Goal: Complete application form: Complete application form

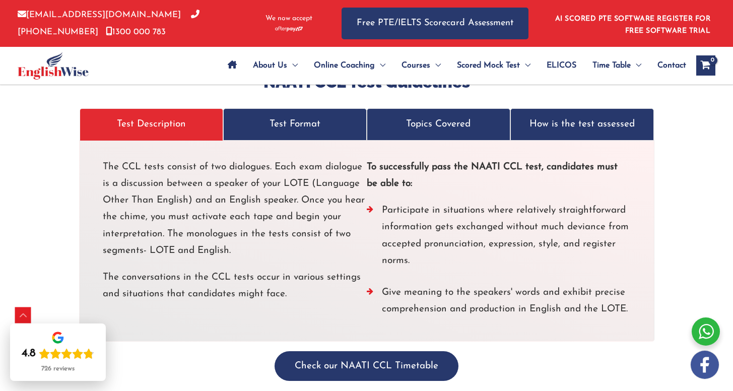
scroll to position [2824, 0]
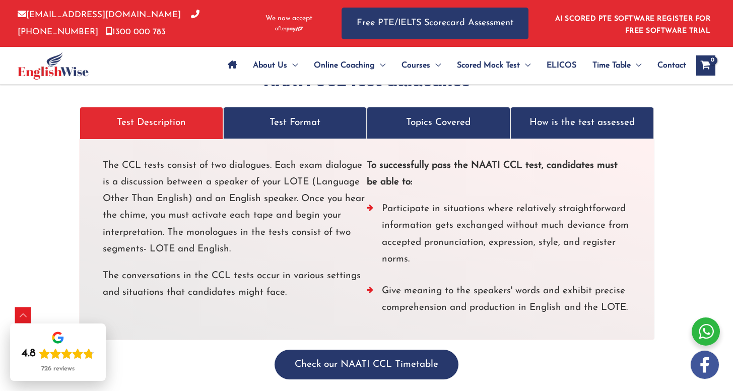
click at [292, 124] on p "Test Format" at bounding box center [295, 122] width 122 height 17
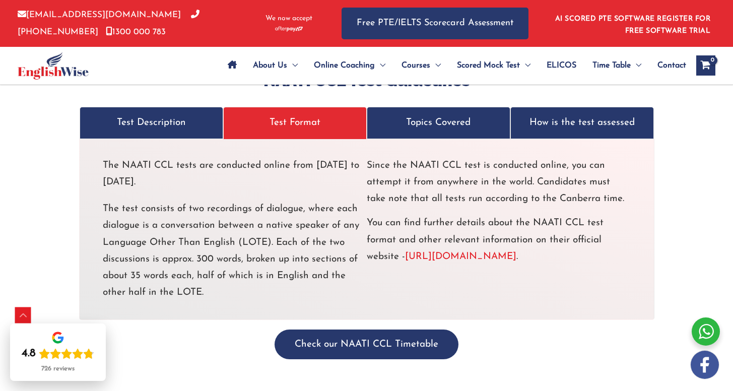
click at [447, 125] on p "Topics Covered" at bounding box center [438, 122] width 122 height 17
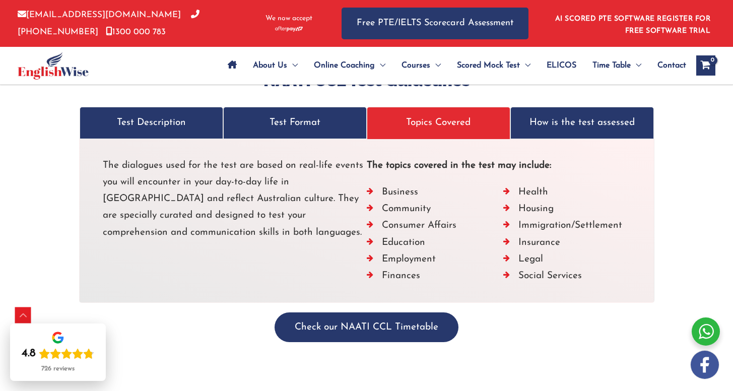
click at [567, 129] on p "How is the test assessed" at bounding box center [582, 122] width 122 height 17
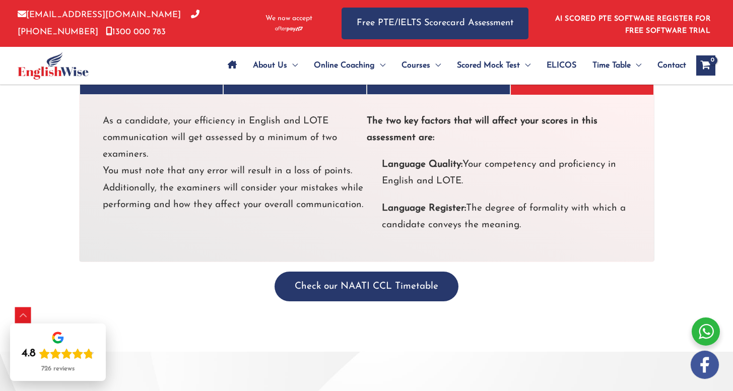
scroll to position [2887, 0]
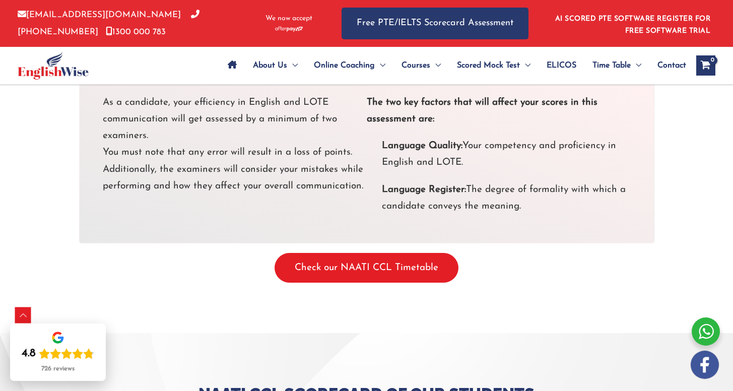
click at [399, 267] on button "Check our NAATI CCL Timetable" at bounding box center [366, 268] width 184 height 30
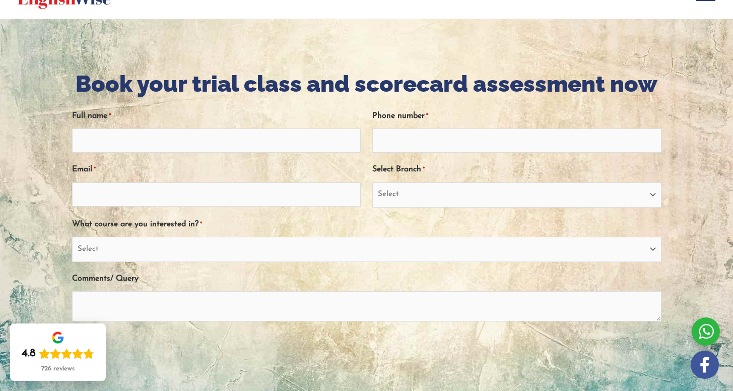
scroll to position [81, 0]
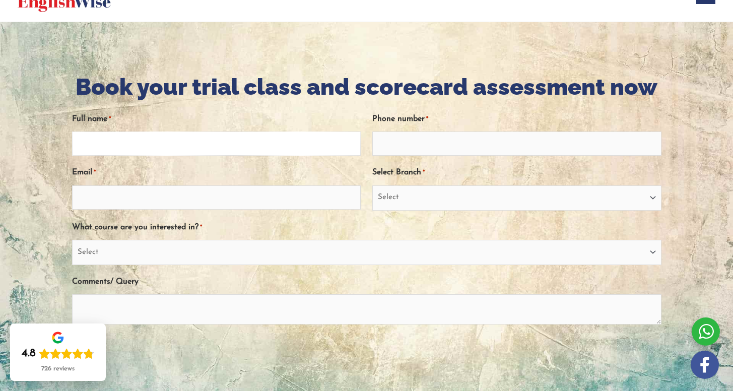
click at [250, 144] on input "Full name *" at bounding box center [216, 143] width 289 height 24
type input "Praisy Joseph"
type input "0466265995"
type input "praisyjoseph2001@gmail.com"
click at [175, 252] on select "Select PTE NAATI IELTS OET General English" at bounding box center [366, 252] width 589 height 25
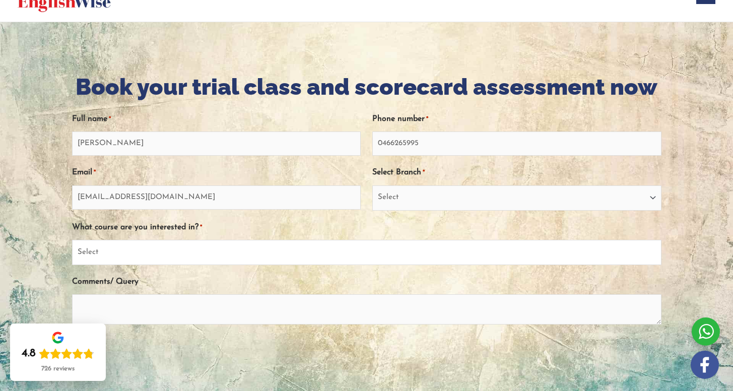
select select "NAATI"
click at [72, 240] on select "Select PTE NAATI IELTS OET General English" at bounding box center [366, 252] width 589 height 25
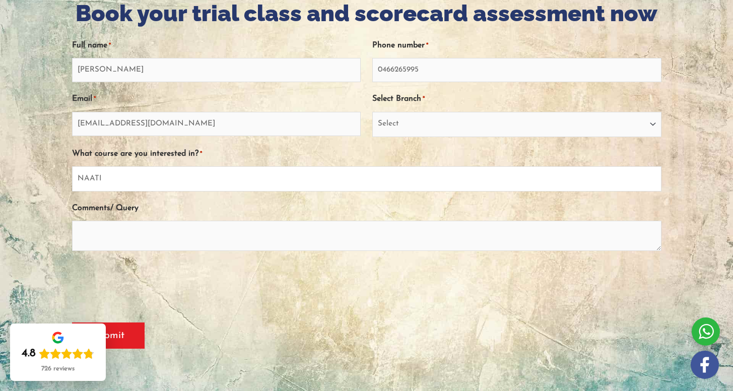
scroll to position [156, 0]
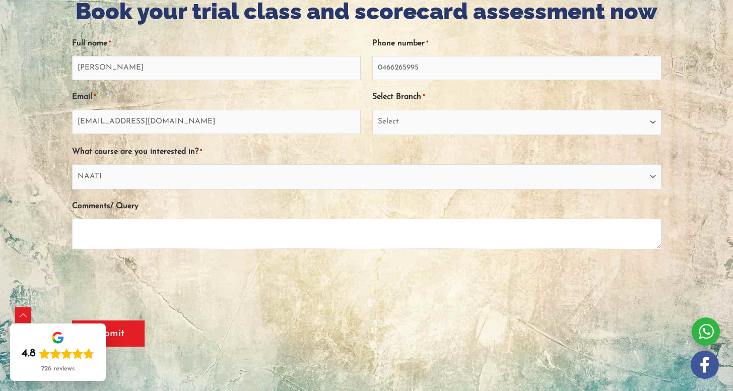
click at [164, 232] on textarea "Comments/ Query" at bounding box center [366, 234] width 589 height 30
click at [402, 126] on select "Select Sydney City Center Sydney Parramatta EnglishWise Global Brisbane Gold Co…" at bounding box center [516, 122] width 289 height 25
select select "Victoria"
click at [372, 110] on select "Select Sydney City Center Sydney Parramatta EnglishWise Global Brisbane Gold Co…" at bounding box center [516, 122] width 289 height 25
click at [257, 231] on textarea "Comments/ Query" at bounding box center [366, 234] width 589 height 30
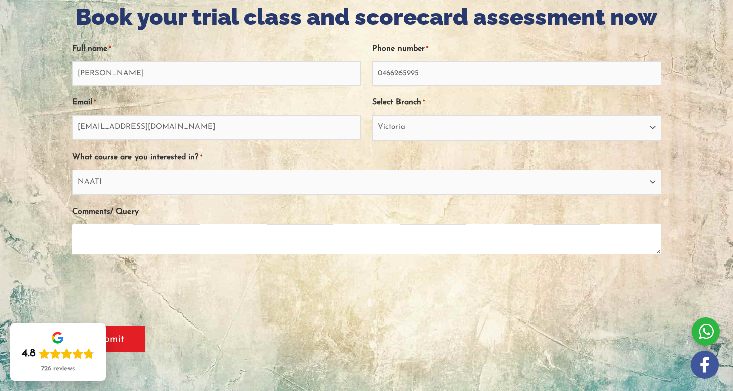
scroll to position [152, 0]
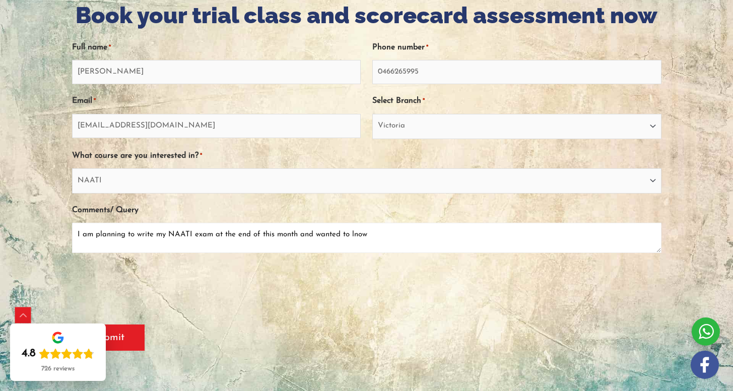
drag, startPoint x: 297, startPoint y: 235, endPoint x: 260, endPoint y: 238, distance: 37.4
click at [260, 238] on textarea "I am planning to write my NAATI exam at the end of this month and wanted to lnow" at bounding box center [366, 238] width 589 height 30
click at [366, 237] on textarea "I am planning to write my NAATI exam at the end of Occtober and wanted to lnow" at bounding box center [366, 238] width 589 height 30
click at [486, 239] on textarea "I am planning to write my NAATI exam at the end of Occtober and wanted to know …" at bounding box center [366, 238] width 589 height 30
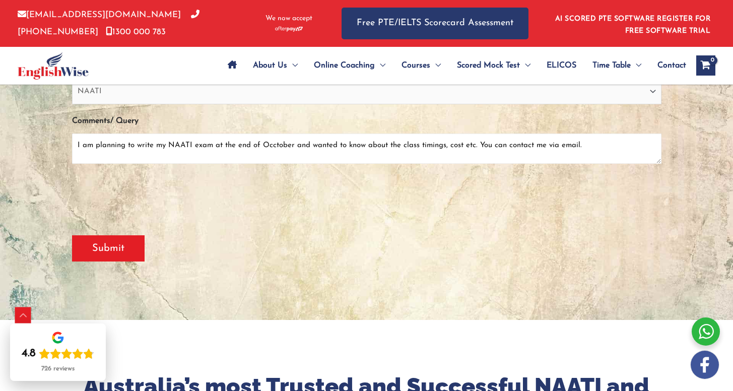
scroll to position [251, 0]
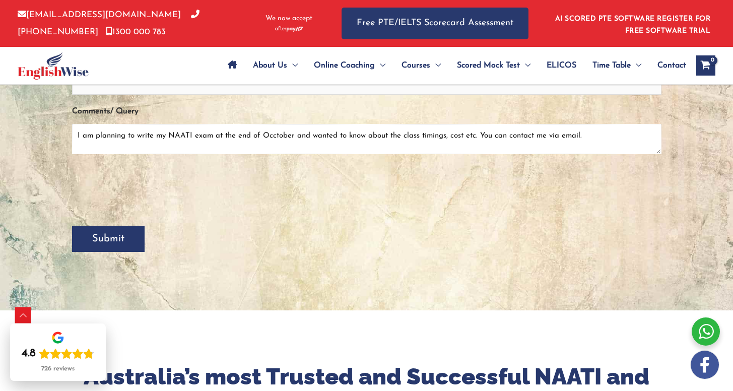
type textarea "I am planning to write my NAATI exam at the end of Occtober and wanted to know …"
click at [113, 250] on input "Submit" at bounding box center [108, 239] width 73 height 26
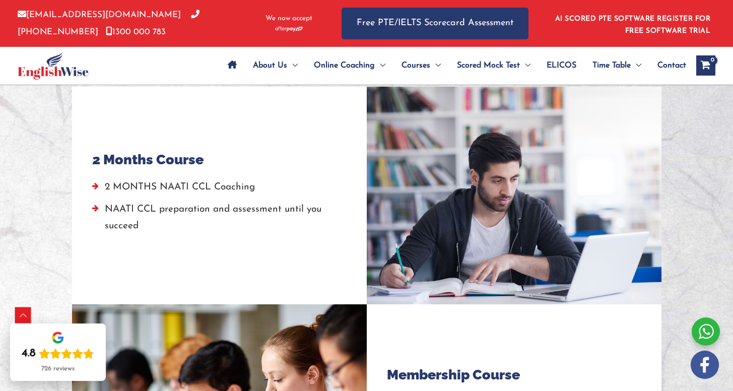
scroll to position [891, 0]
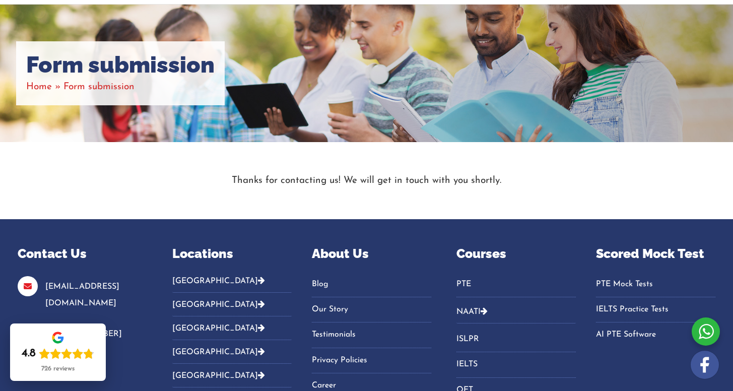
scroll to position [95, 0]
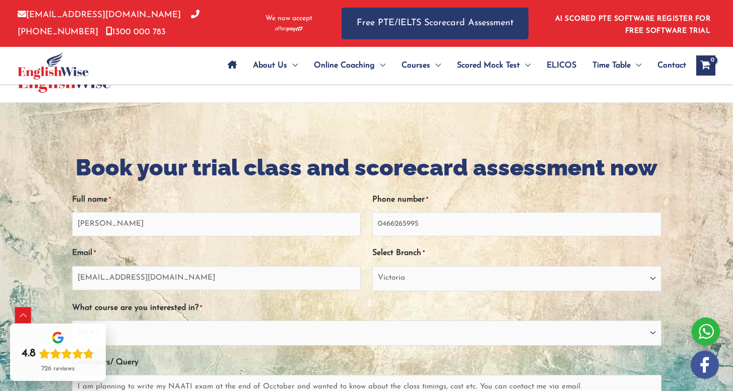
select select "Victoria"
select select "NAATI"
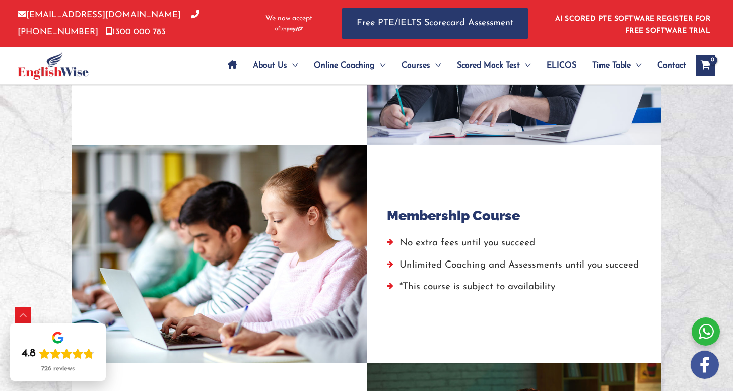
scroll to position [1131, 0]
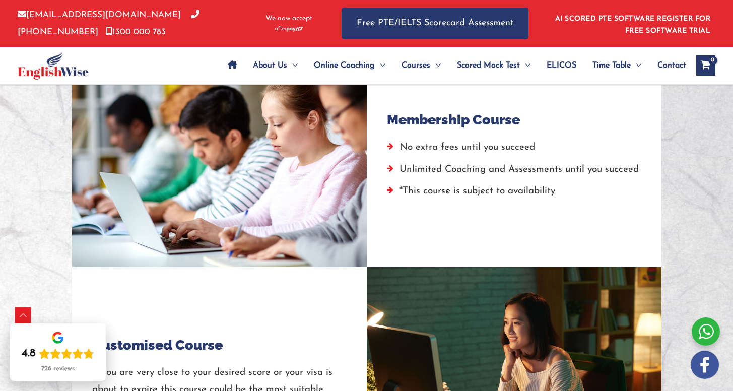
click at [501, 125] on h4 "Membership Course" at bounding box center [453, 120] width 133 height 16
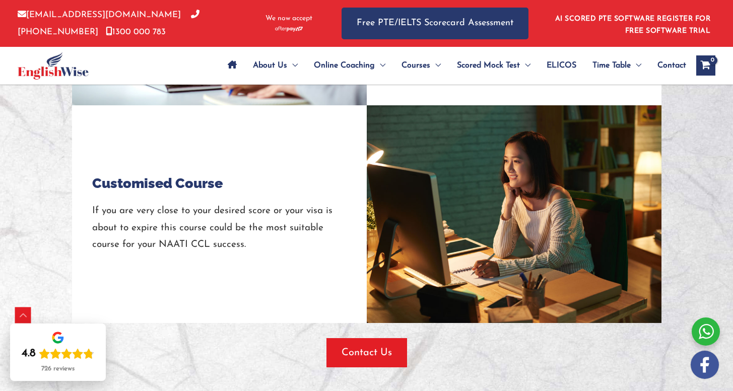
scroll to position [1294, 0]
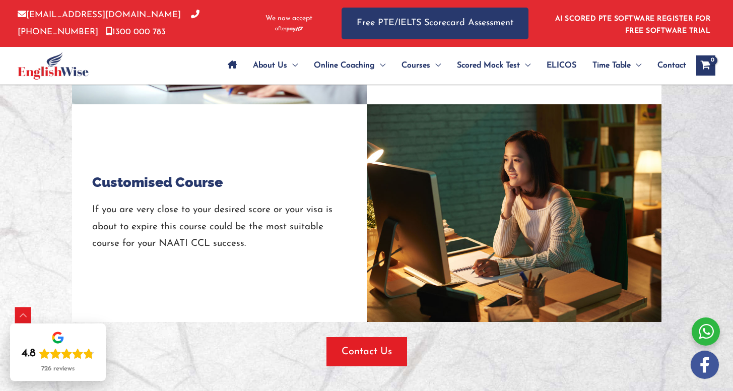
click at [449, 210] on div at bounding box center [514, 213] width 295 height 218
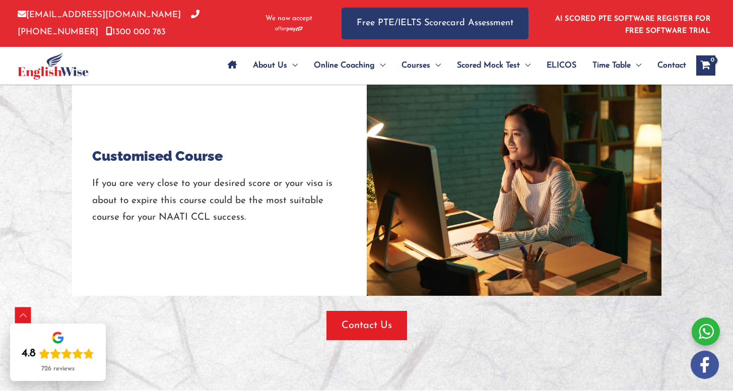
scroll to position [1325, 0]
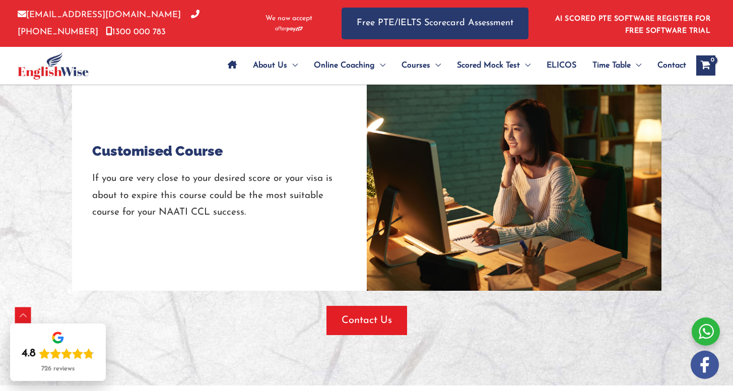
click at [211, 154] on h4 "Customised Course" at bounding box center [157, 151] width 130 height 16
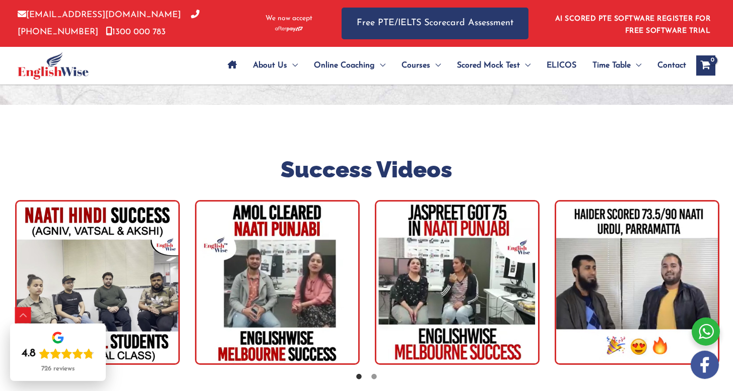
scroll to position [1678, 0]
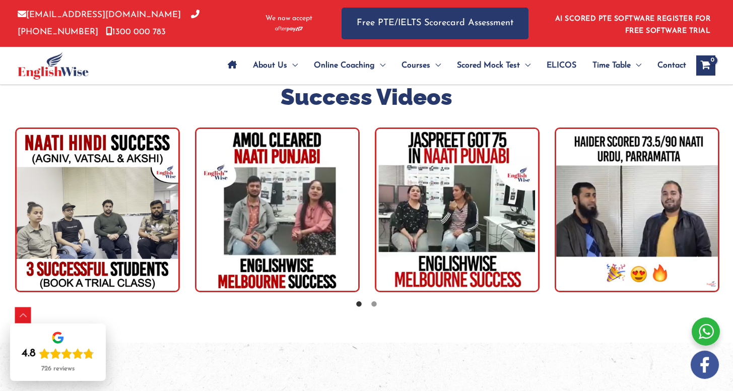
click at [423, 194] on img "tracker" at bounding box center [457, 209] width 165 height 165
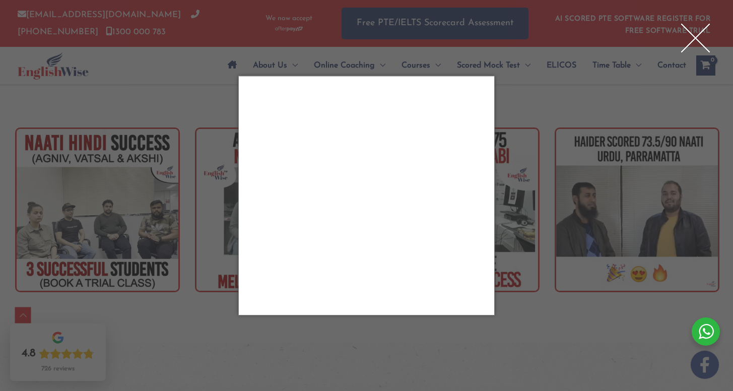
click at [695, 38] on div "Close" at bounding box center [695, 38] width 40 height 40
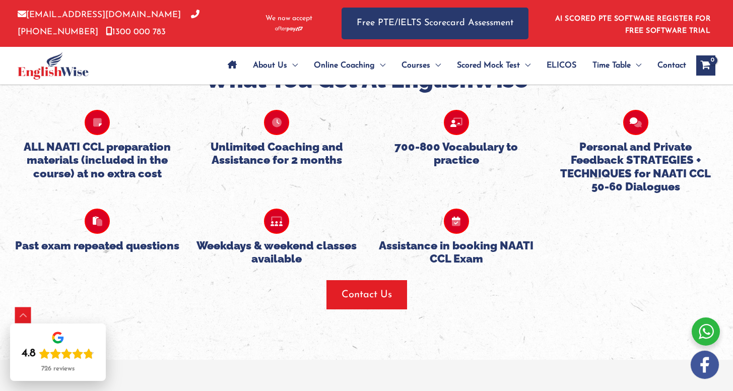
scroll to position [2007, 0]
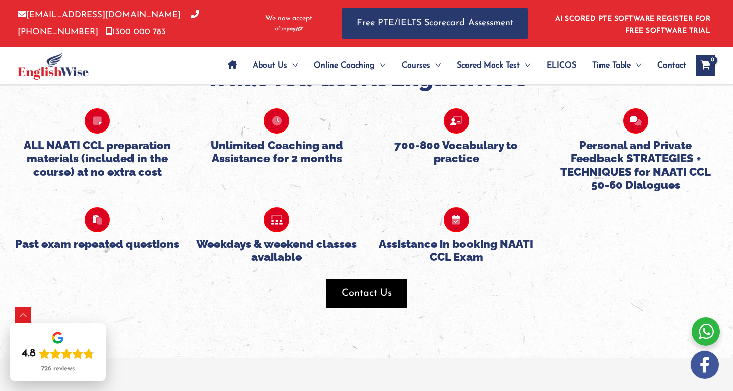
click at [380, 296] on span "Contact Us" at bounding box center [366, 293] width 50 height 14
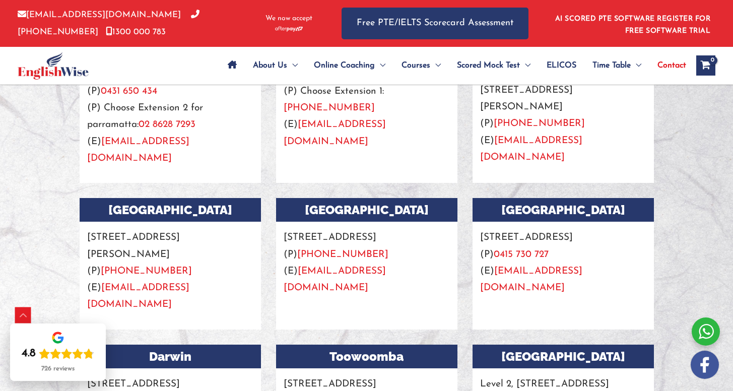
scroll to position [976, 0]
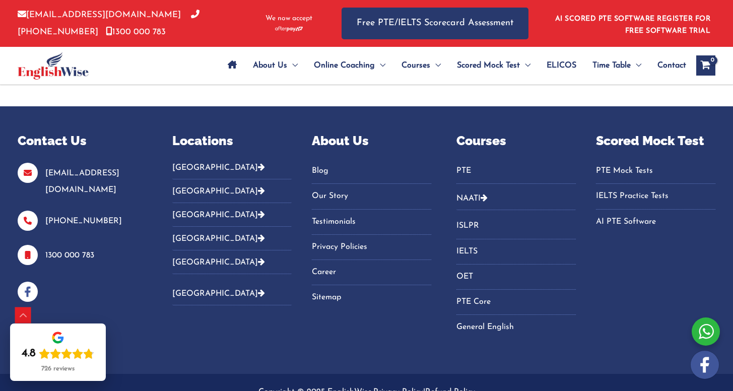
scroll to position [4154, 0]
